Goal: Share content: Share content

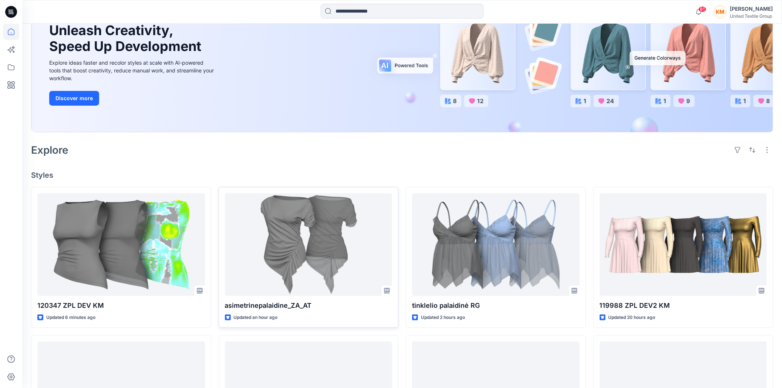
scroll to position [123, 0]
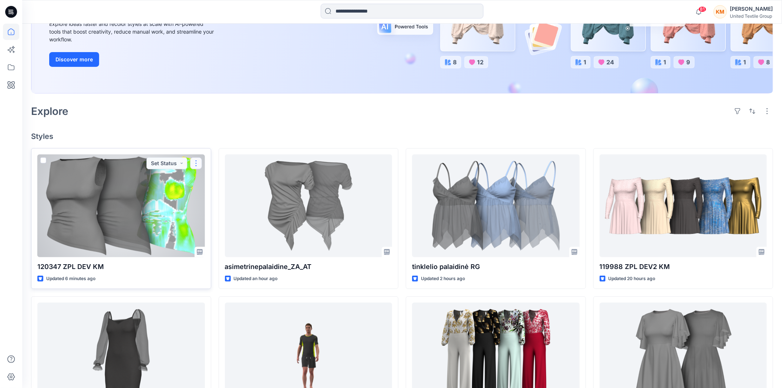
click at [193, 161] on button "button" at bounding box center [196, 164] width 12 height 12
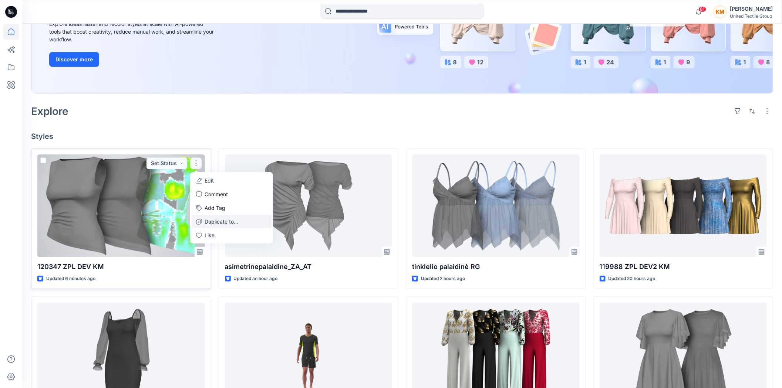
click at [213, 223] on p "Duplicate to..." at bounding box center [222, 222] width 34 height 8
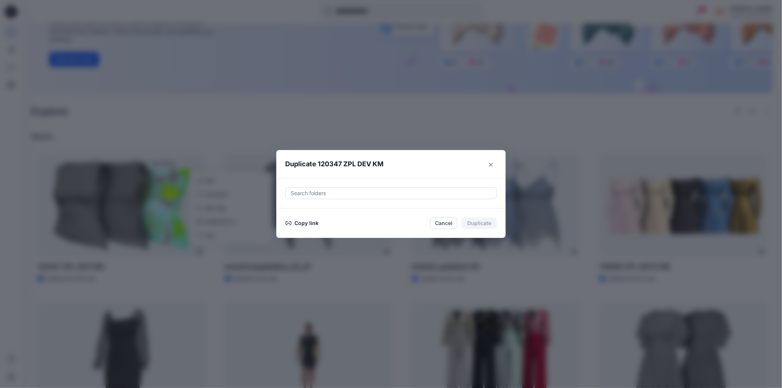
click at [305, 223] on button "Copy link" at bounding box center [302, 223] width 34 height 9
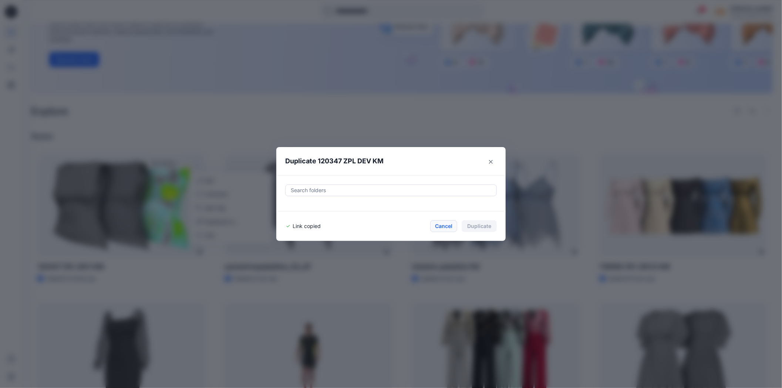
click at [449, 226] on button "Cancel" at bounding box center [443, 226] width 27 height 12
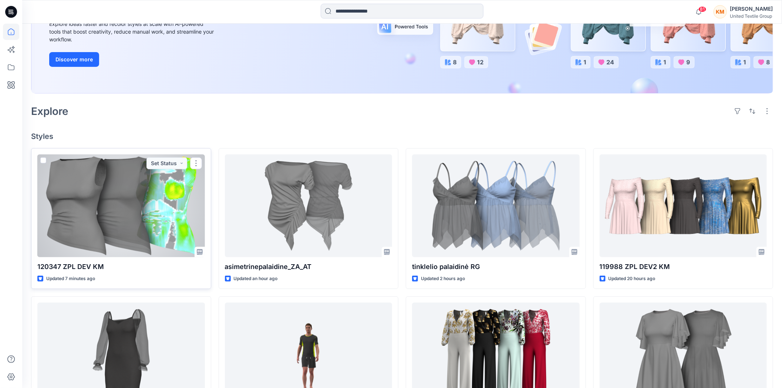
click at [139, 209] on div at bounding box center [121, 206] width 168 height 103
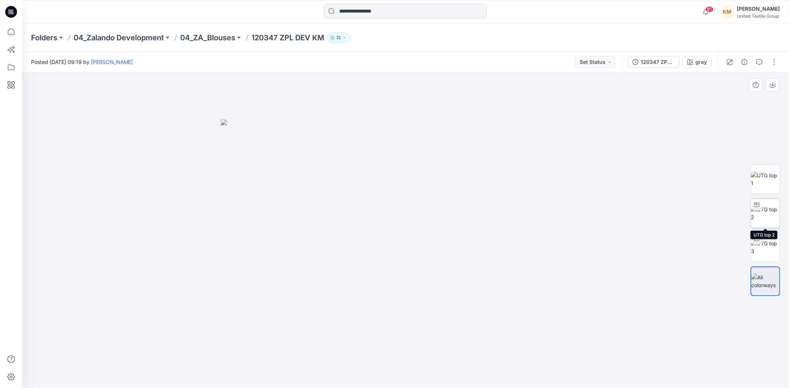
click at [757, 208] on div at bounding box center [757, 205] width 12 height 12
drag, startPoint x: 449, startPoint y: 374, endPoint x: 481, endPoint y: 379, distance: 32.5
click at [481, 379] on icon at bounding box center [407, 366] width 224 height 28
drag, startPoint x: 474, startPoint y: 377, endPoint x: 465, endPoint y: 365, distance: 14.8
click at [465, 365] on icon at bounding box center [407, 366] width 224 height 28
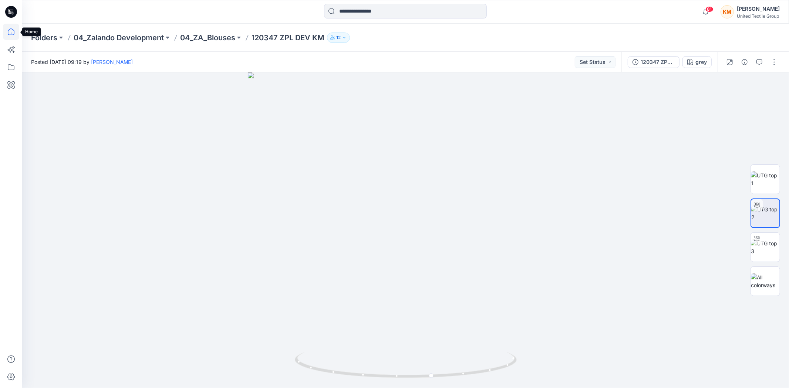
click at [7, 30] on icon at bounding box center [11, 32] width 16 height 16
